Goal: Ask a question

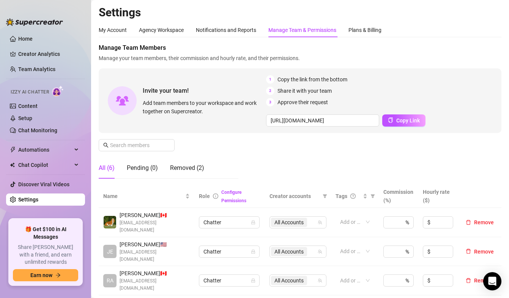
scroll to position [102, 0]
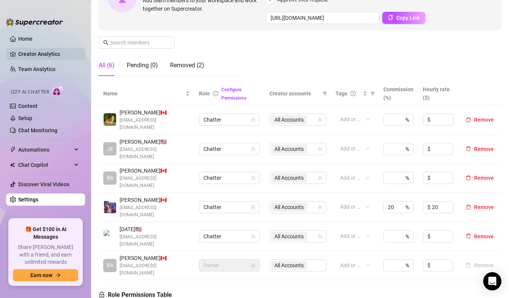
click at [39, 50] on link "Creator Analytics" at bounding box center [48, 54] width 61 height 12
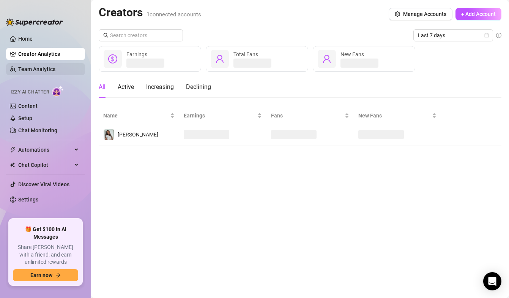
click at [41, 68] on link "Team Analytics" at bounding box center [36, 69] width 37 height 6
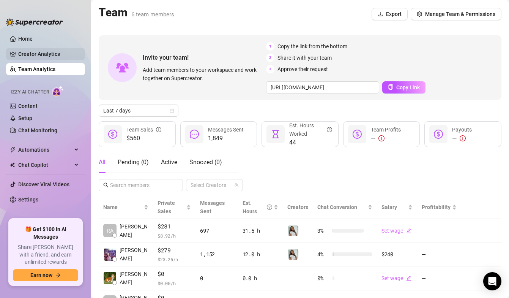
click at [47, 54] on link "Creator Analytics" at bounding box center [48, 54] width 61 height 12
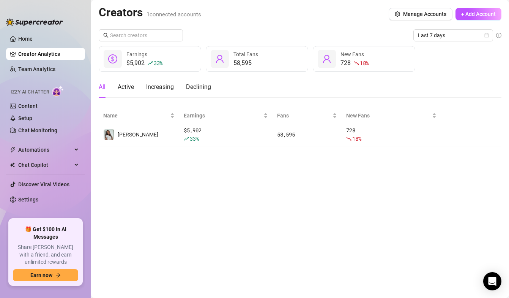
click at [47, 61] on ul "Home Creator Analytics Team Analytics Izzy AI Chatter Content Setup Chat Monito…" at bounding box center [45, 123] width 79 height 186
click at [47, 67] on link "Team Analytics" at bounding box center [36, 69] width 37 height 6
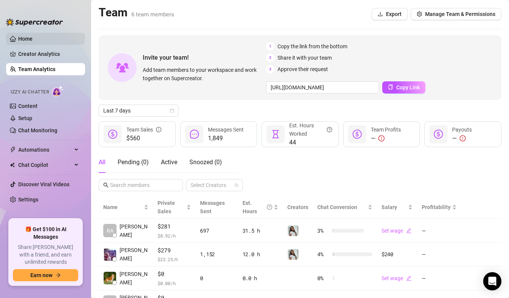
click at [33, 38] on link "Home" at bounding box center [25, 39] width 14 height 6
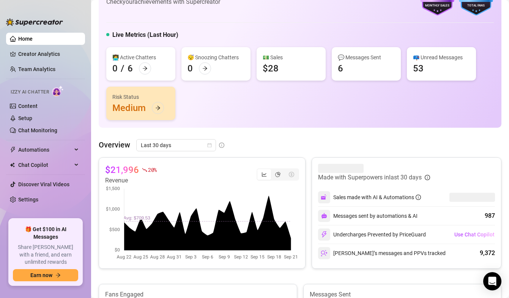
scroll to position [42, 0]
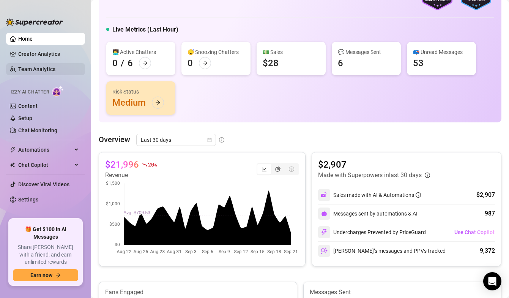
click at [50, 68] on link "Team Analytics" at bounding box center [36, 69] width 37 height 6
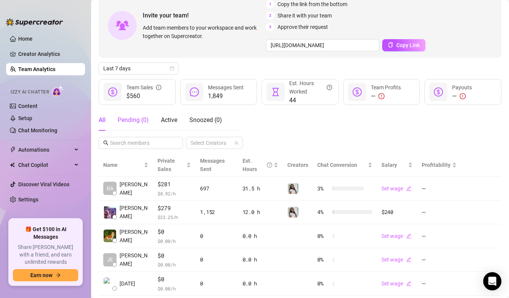
click at [142, 123] on div "Pending ( 0 )" at bounding box center [133, 119] width 31 height 9
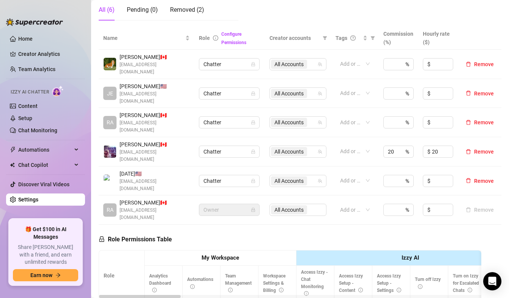
scroll to position [159, 0]
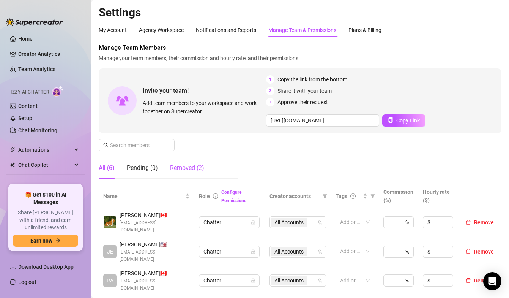
click at [185, 165] on div "Removed (2)" at bounding box center [187, 167] width 34 height 9
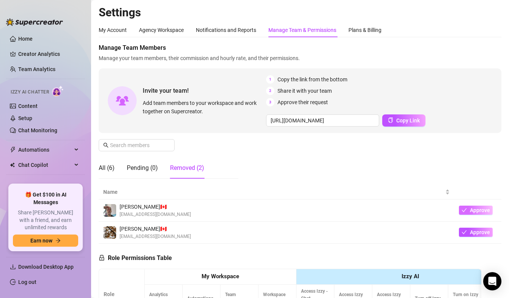
click at [483, 209] on span "Approve" at bounding box center [480, 210] width 20 height 6
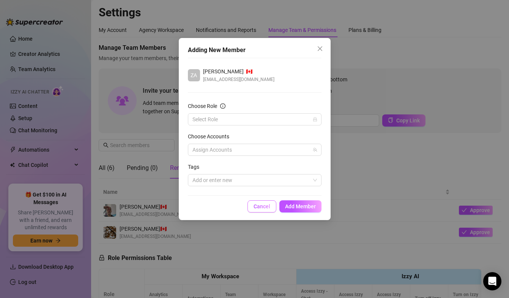
click at [262, 208] on span "Cancel" at bounding box center [262, 206] width 17 height 6
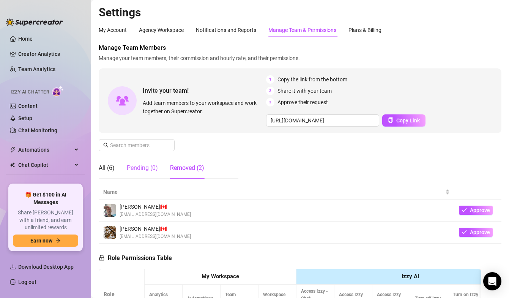
click at [136, 169] on div "Pending (0)" at bounding box center [142, 167] width 31 height 9
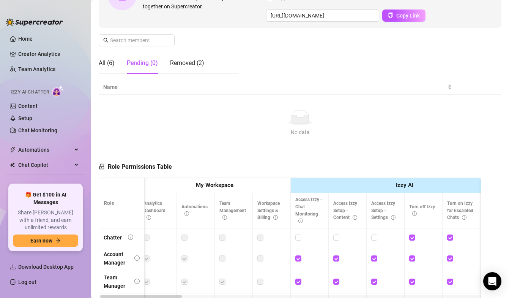
scroll to position [41, 0]
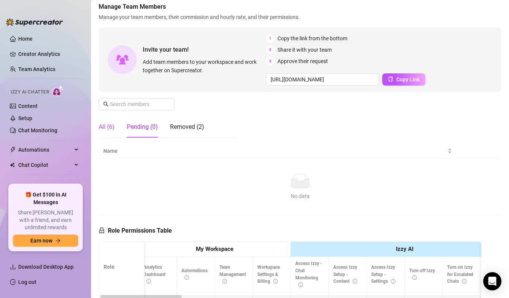
click at [109, 128] on div "All (6)" at bounding box center [107, 126] width 16 height 9
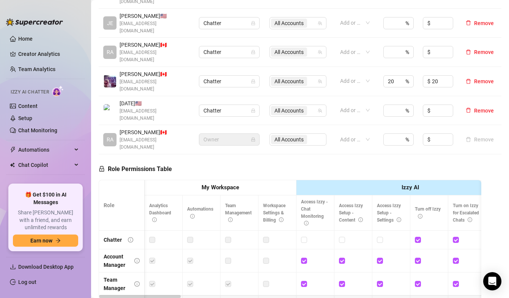
scroll to position [0, 3]
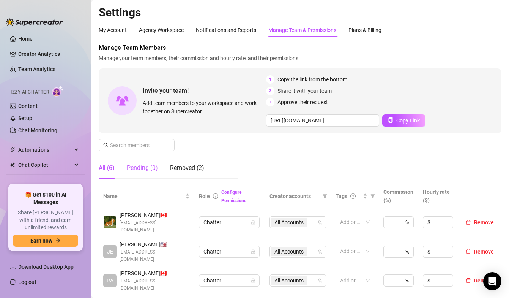
click at [139, 169] on div "Pending (0)" at bounding box center [142, 167] width 31 height 9
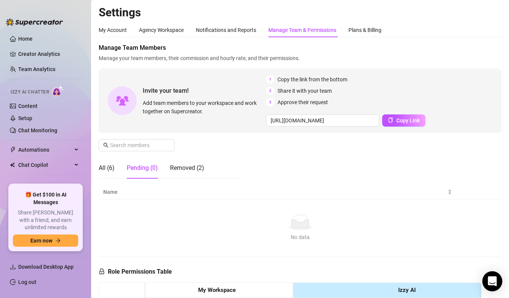
click at [496, 276] on div "Open Intercom Messenger" at bounding box center [492, 281] width 20 height 20
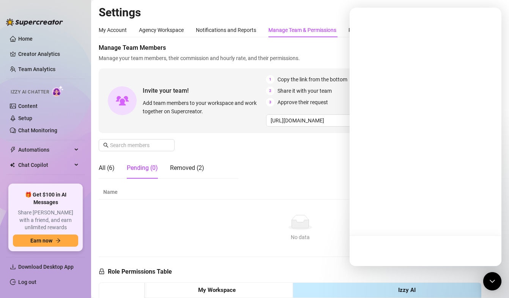
scroll to position [0, 0]
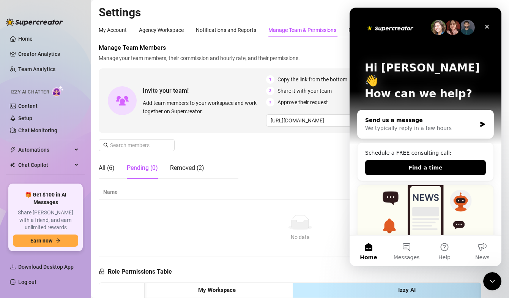
click at [419, 124] on div "We typically reply in a few hours" at bounding box center [420, 128] width 111 height 8
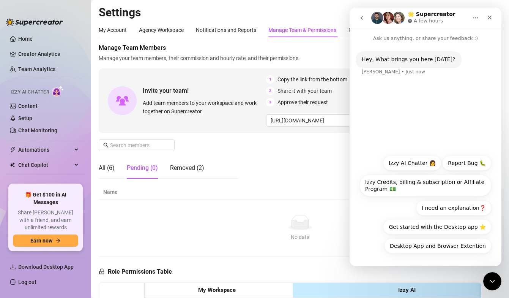
click at [421, 97] on div "Hey, What brings you here today? Ella • Just now" at bounding box center [426, 96] width 152 height 108
click at [477, 205] on button "I need an explanation❓" at bounding box center [454, 207] width 76 height 15
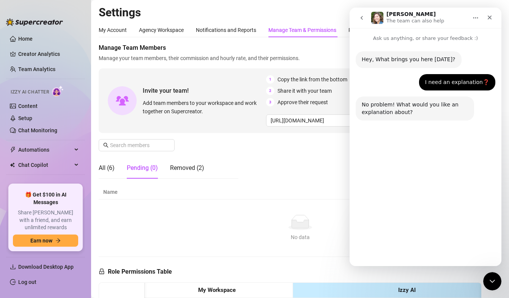
scroll to position [10, 0]
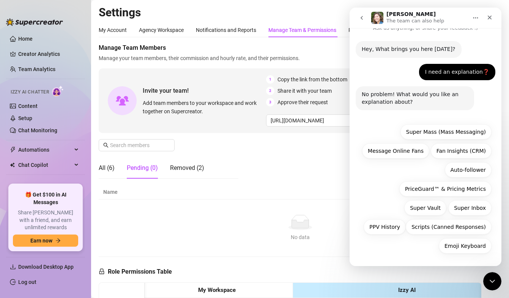
click at [358, 17] on button "go back" at bounding box center [361, 18] width 14 height 14
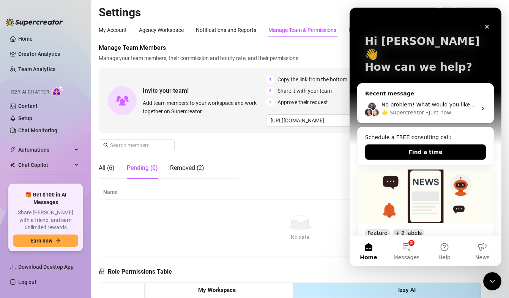
scroll to position [27, 0]
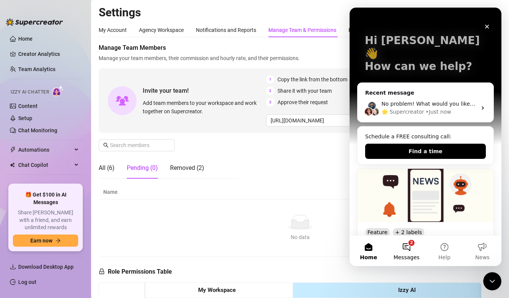
click at [410, 248] on button "2 Messages" at bounding box center [406, 250] width 38 height 30
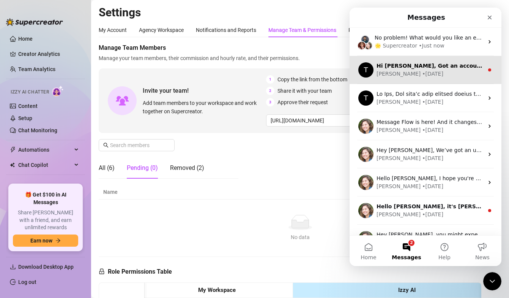
click at [469, 74] on div "Tanya • 1w ago" at bounding box center [429, 74] width 107 height 8
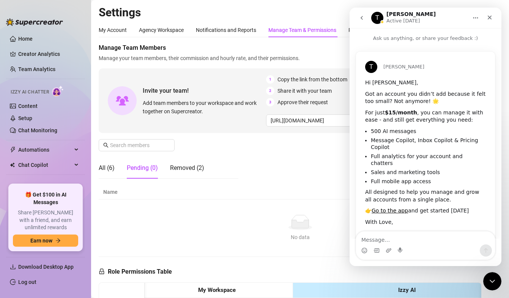
scroll to position [16, 0]
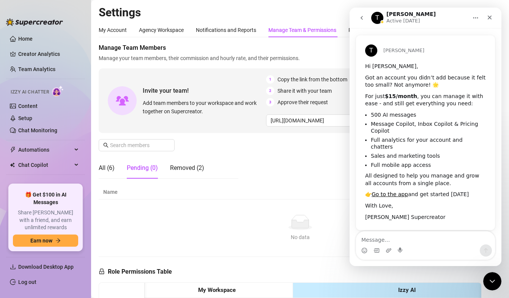
click at [362, 21] on button "go back" at bounding box center [361, 18] width 14 height 14
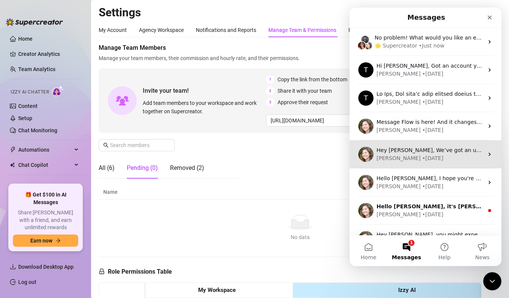
click at [419, 145] on div "Hey Rae, We’ve got an unusual update for you – tons of new stuff all released a…" at bounding box center [426, 154] width 152 height 28
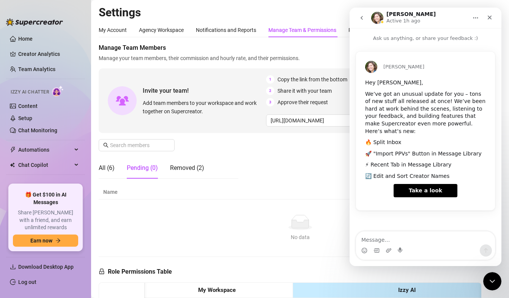
click at [363, 13] on button "go back" at bounding box center [361, 18] width 14 height 14
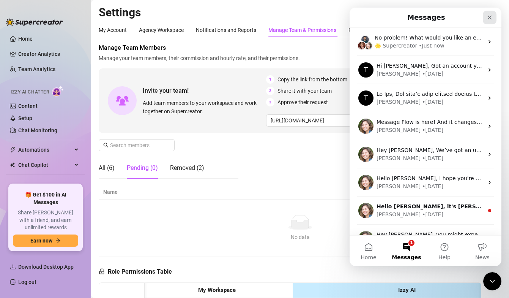
click at [491, 16] on icon "Close" at bounding box center [490, 17] width 6 height 6
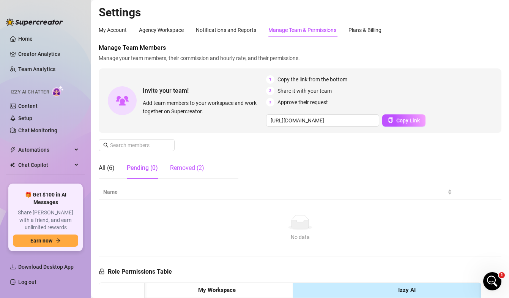
click at [200, 171] on div "Removed (2)" at bounding box center [187, 167] width 34 height 9
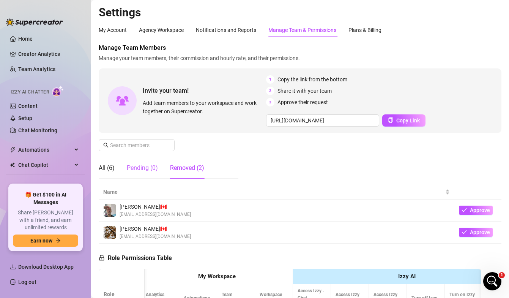
click at [151, 171] on div "Pending (0)" at bounding box center [142, 167] width 31 height 9
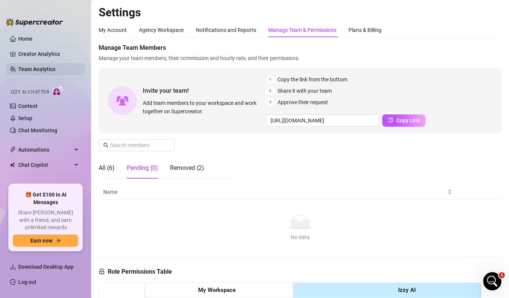
click at [41, 67] on link "Team Analytics" at bounding box center [36, 69] width 37 height 6
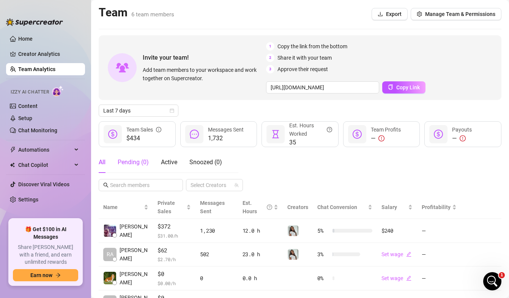
click at [143, 166] on div "Pending ( 0 )" at bounding box center [133, 161] width 31 height 9
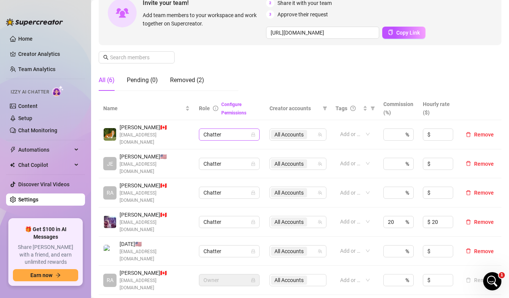
scroll to position [33, 0]
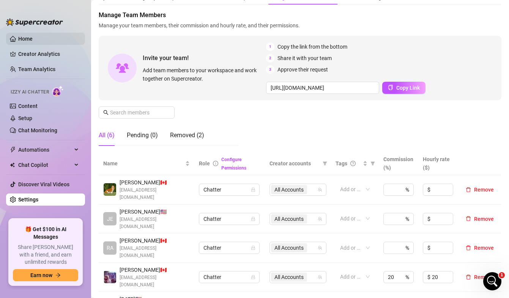
click at [23, 40] on link "Home" at bounding box center [25, 39] width 14 height 6
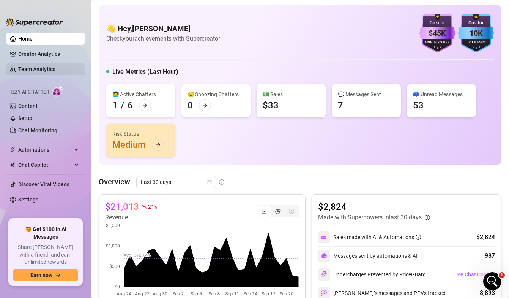
click at [40, 66] on link "Team Analytics" at bounding box center [36, 69] width 37 height 6
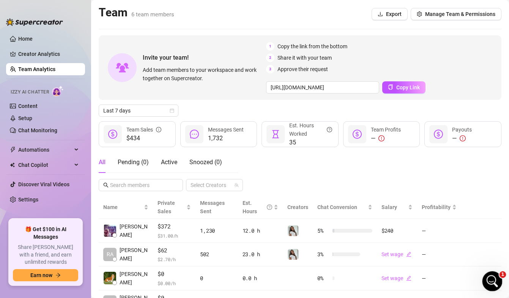
click at [485, 278] on div "Open Intercom Messenger" at bounding box center [491, 279] width 25 height 25
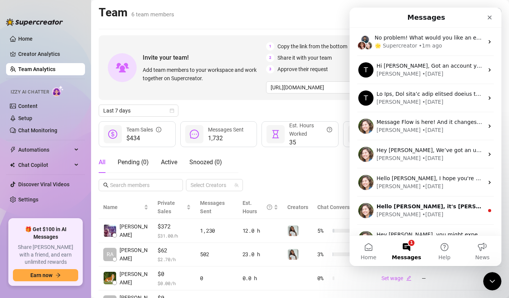
click at [407, 248] on button "1 Messages" at bounding box center [406, 250] width 38 height 30
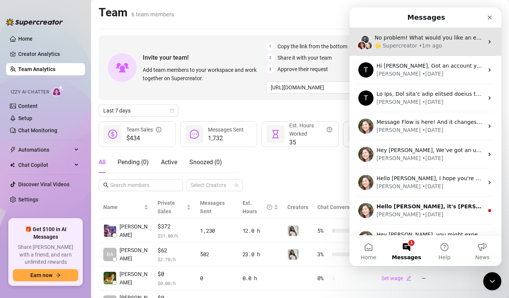
click at [453, 39] on span "No problem! What would you like an explanation about?" at bounding box center [450, 38] width 150 height 6
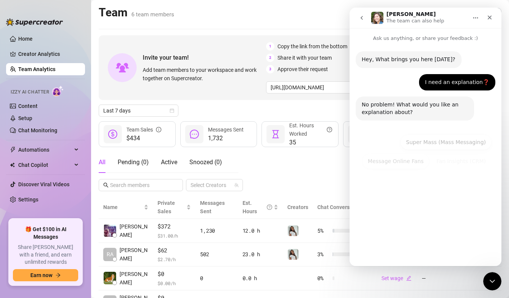
scroll to position [10, 0]
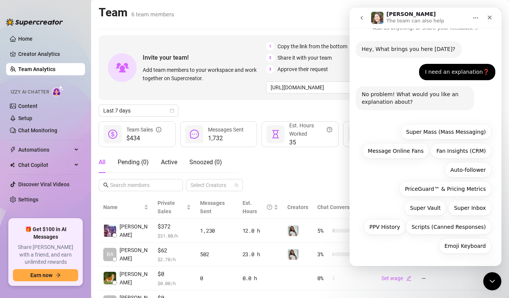
click at [414, 19] on p "The team can also help" at bounding box center [415, 21] width 58 height 8
click at [359, 20] on icon "go back" at bounding box center [362, 18] width 6 height 6
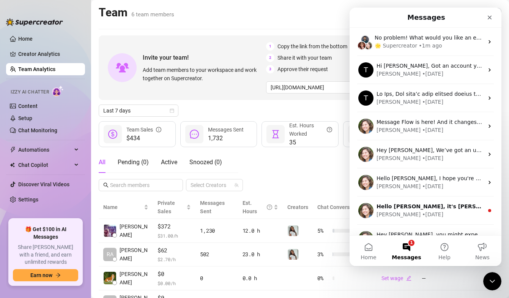
scroll to position [0, 0]
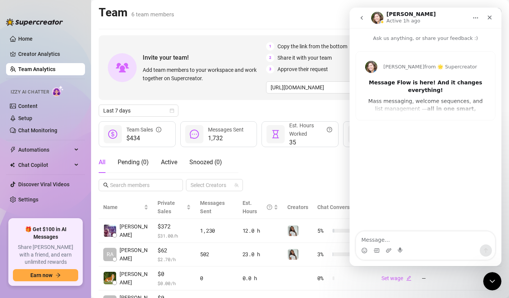
click at [393, 239] on textarea "Message…" at bounding box center [425, 237] width 139 height 13
type textarea "hey! im having issues adding new team members."
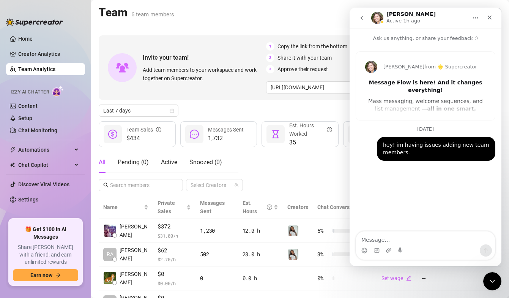
click at [364, 20] on icon "go back" at bounding box center [362, 18] width 6 height 6
